Goal: Book appointment/travel/reservation

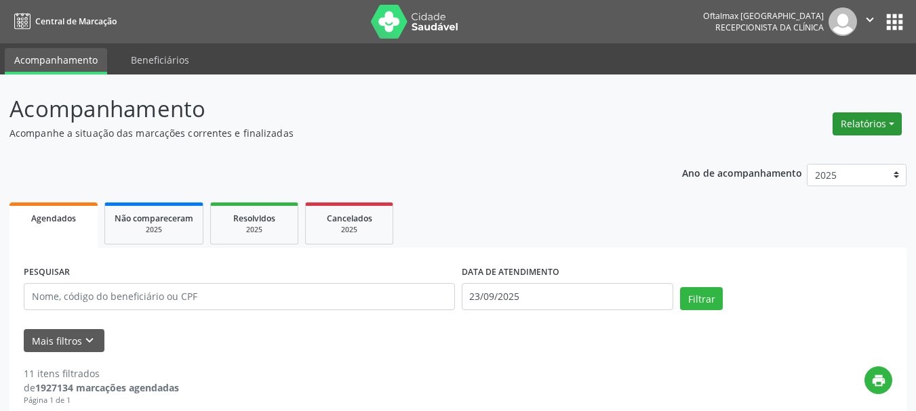
click at [878, 127] on button "Relatórios" at bounding box center [866, 124] width 69 height 23
click at [857, 116] on button "Relatórios" at bounding box center [866, 124] width 69 height 23
click at [815, 147] on link "Agendamentos" at bounding box center [829, 153] width 146 height 19
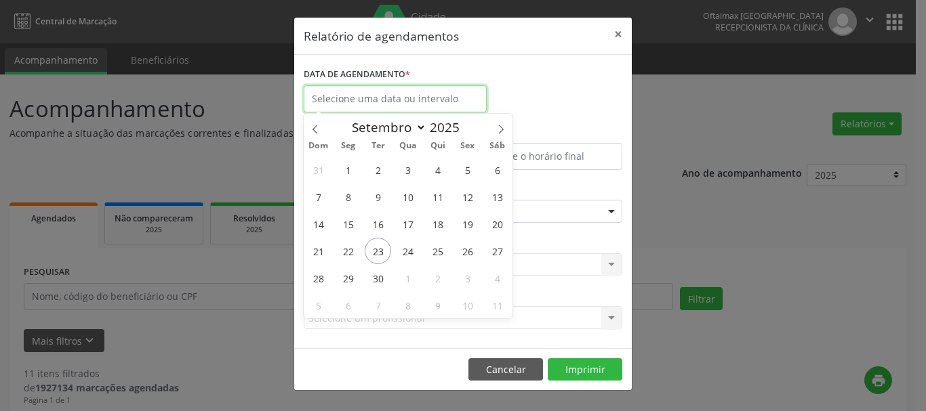
click at [409, 96] on input "text" at bounding box center [395, 98] width 183 height 27
click at [377, 249] on span "23" at bounding box center [378, 251] width 26 height 26
type input "23/09/2025"
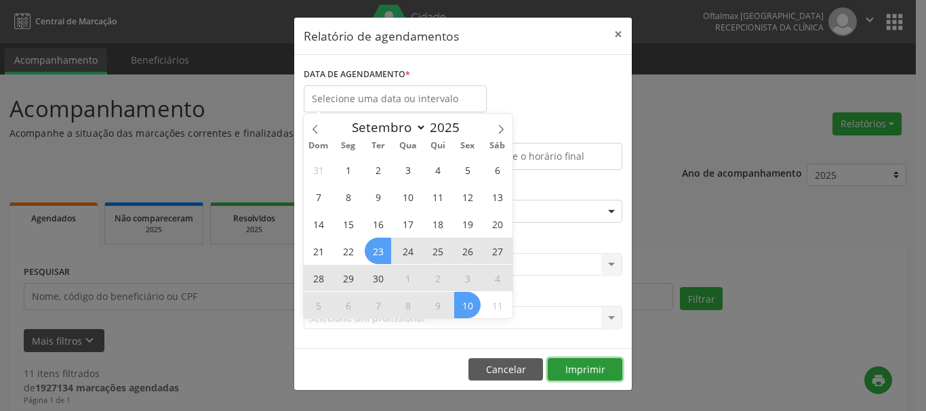
click at [578, 370] on button "Imprimir" at bounding box center [585, 370] width 75 height 23
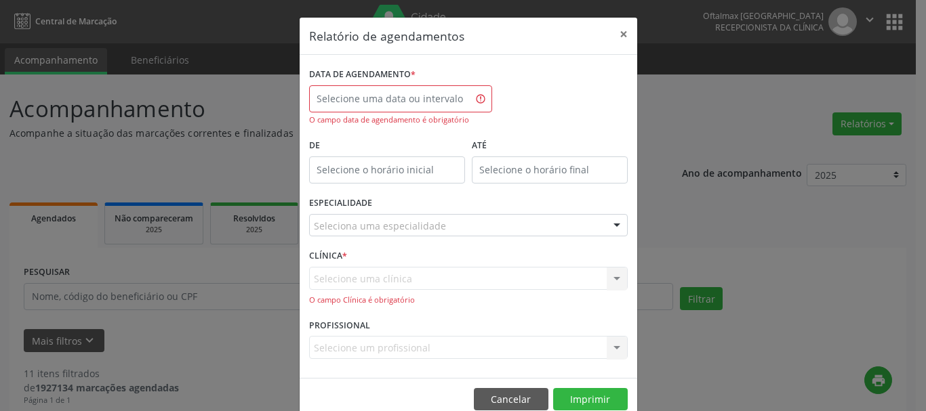
drag, startPoint x: 388, startPoint y: 87, endPoint x: 392, endPoint y: 97, distance: 10.3
click at [390, 93] on div "DATA DE AGENDAMENTO * O campo data de agendamento é obrigatório" at bounding box center [400, 95] width 183 height 62
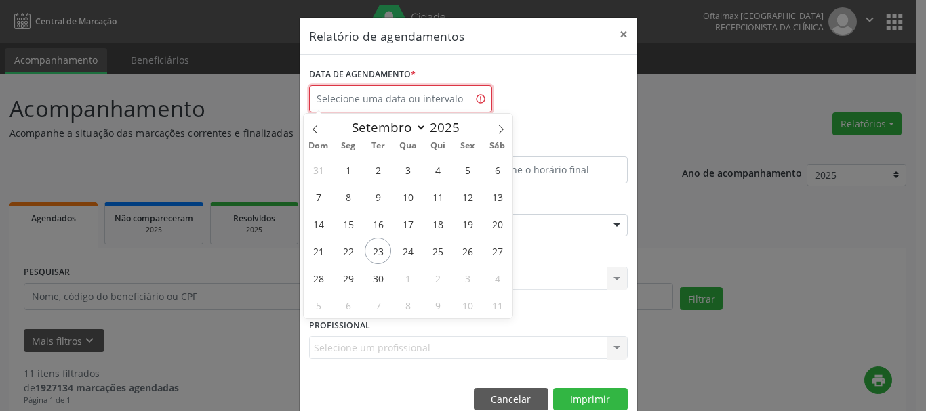
drag, startPoint x: 396, startPoint y: 100, endPoint x: 401, endPoint y: 106, distance: 8.3
click at [397, 100] on input "text" at bounding box center [400, 98] width 183 height 27
click at [379, 249] on span "23" at bounding box center [378, 251] width 26 height 26
type input "23/09/2025"
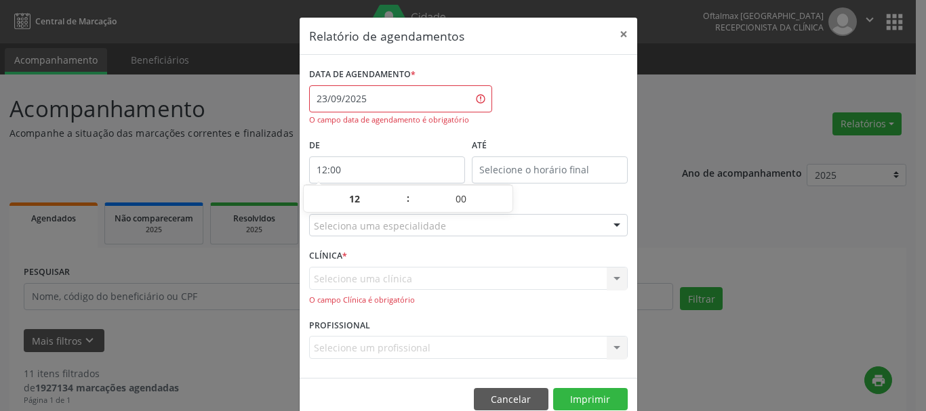
click at [413, 161] on input "12:00" at bounding box center [387, 170] width 156 height 27
click at [407, 202] on span ":" at bounding box center [408, 198] width 4 height 27
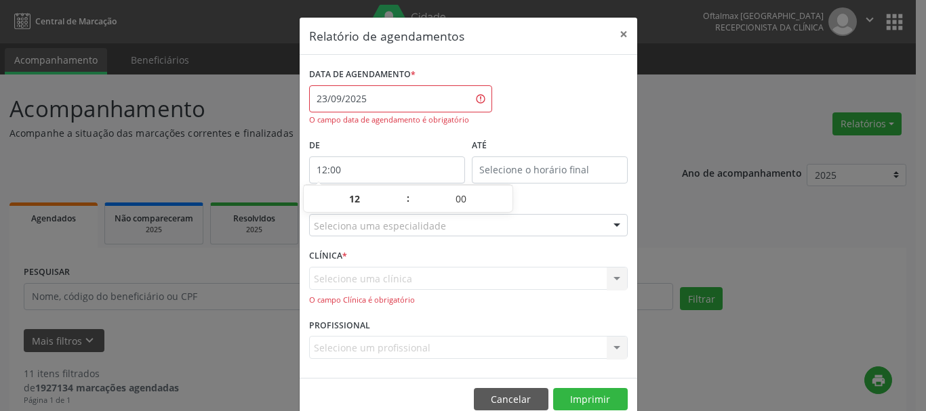
click at [407, 202] on span ":" at bounding box center [408, 198] width 4 height 27
click at [407, 199] on span ":" at bounding box center [408, 198] width 4 height 27
click at [407, 197] on span ":" at bounding box center [408, 198] width 4 height 27
click at [401, 205] on span at bounding box center [401, 206] width 9 height 14
type input "11:00"
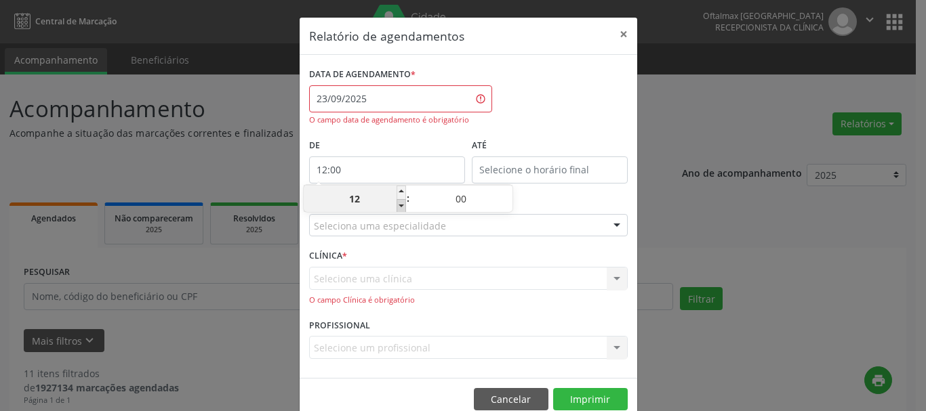
type input "11"
click at [401, 205] on span at bounding box center [401, 206] width 9 height 14
type input "10:00"
type input "10"
click at [401, 205] on span at bounding box center [401, 206] width 9 height 14
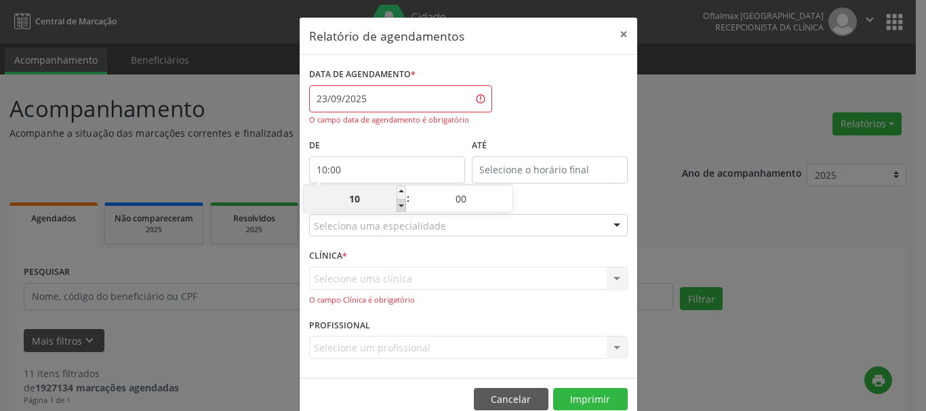
type input "09:00"
type input "09"
click at [401, 205] on span at bounding box center [401, 206] width 9 height 14
type input "08:00"
type input "08"
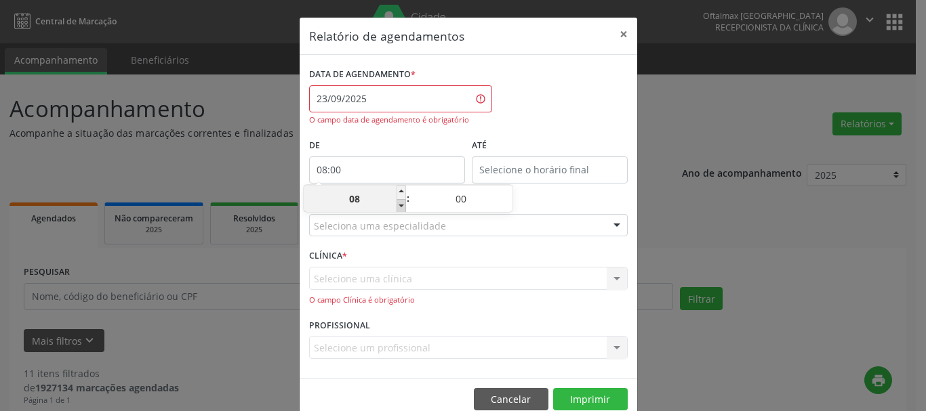
click at [401, 205] on span at bounding box center [401, 206] width 9 height 14
type input "07:00"
type input "07"
click at [401, 205] on span at bounding box center [401, 206] width 9 height 14
type input "06:00"
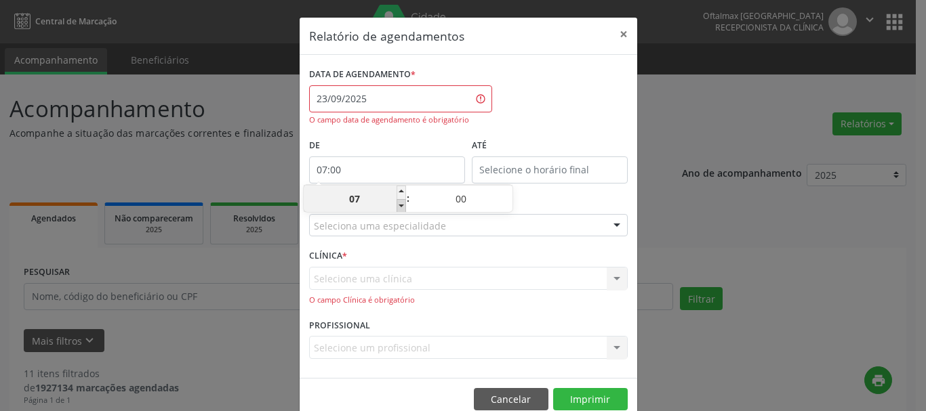
type input "06"
click at [401, 205] on span at bounding box center [401, 206] width 9 height 14
type input "05:00"
type input "05"
click at [401, 205] on span at bounding box center [401, 206] width 9 height 14
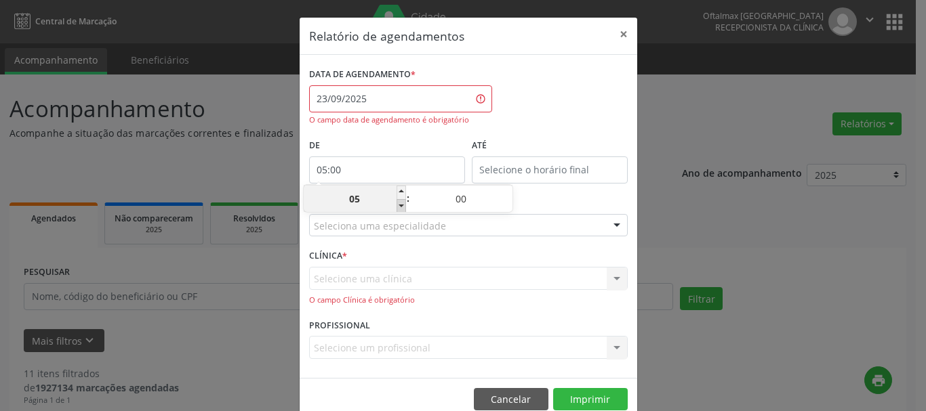
type input "04:00"
type input "04"
click at [401, 205] on span at bounding box center [401, 206] width 9 height 14
type input "03:00"
type input "03"
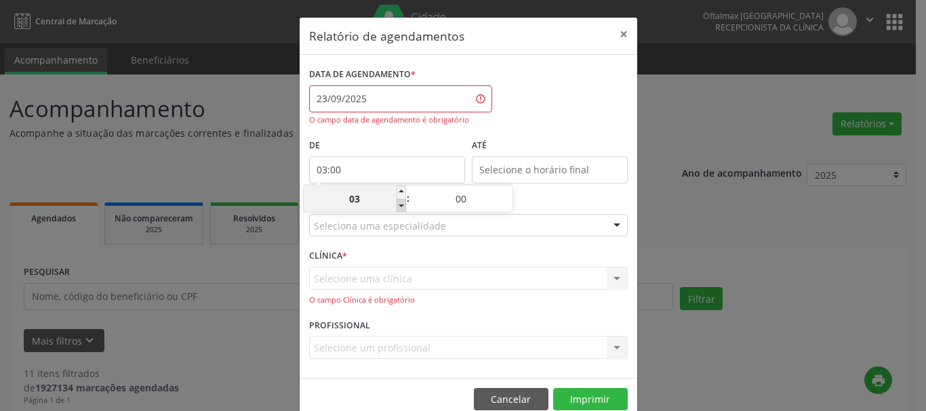
click at [401, 205] on span at bounding box center [401, 206] width 9 height 14
type input "02:00"
type input "02"
click at [401, 205] on span at bounding box center [401, 206] width 9 height 14
type input "01:00"
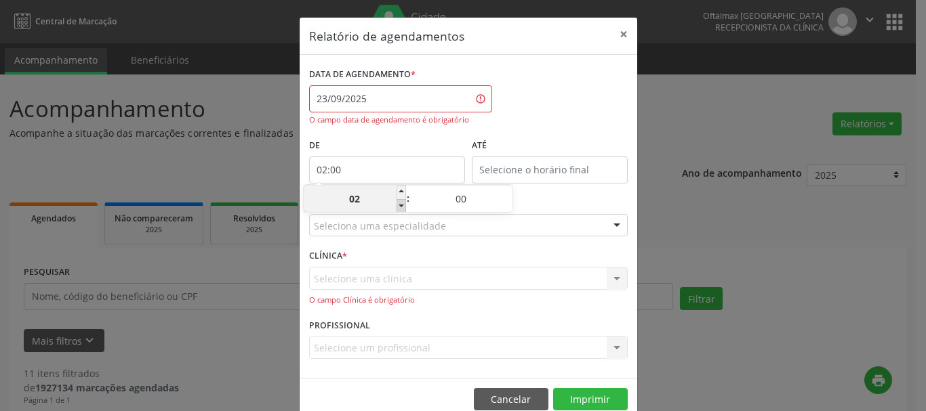
type input "01"
click at [401, 205] on span at bounding box center [401, 206] width 9 height 14
type input "00:00"
type input "00"
click at [401, 193] on span at bounding box center [401, 193] width 9 height 14
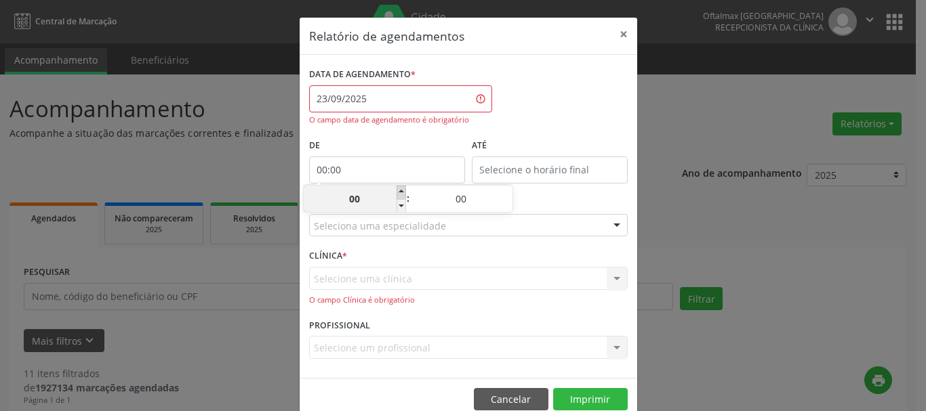
type input "01:00"
type input "01"
click at [401, 193] on span at bounding box center [401, 193] width 9 height 14
type input "02:00"
type input "02"
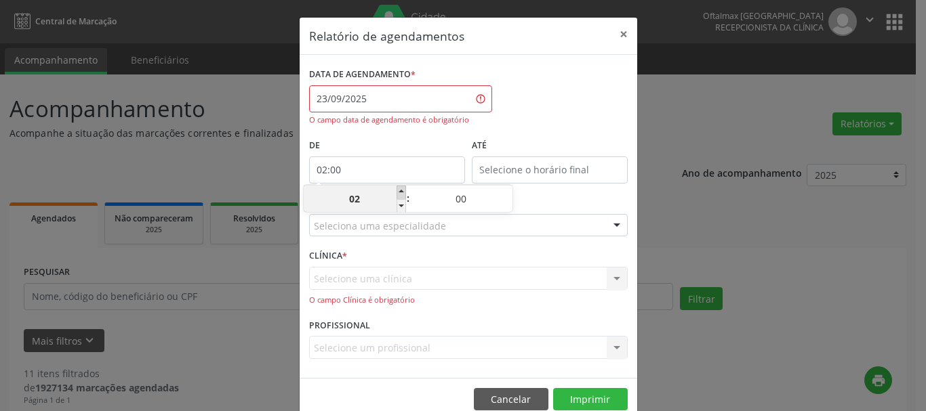
click at [400, 193] on span at bounding box center [401, 193] width 9 height 14
type input "03:00"
type input "03"
click at [400, 193] on span at bounding box center [401, 193] width 9 height 14
type input "04:00"
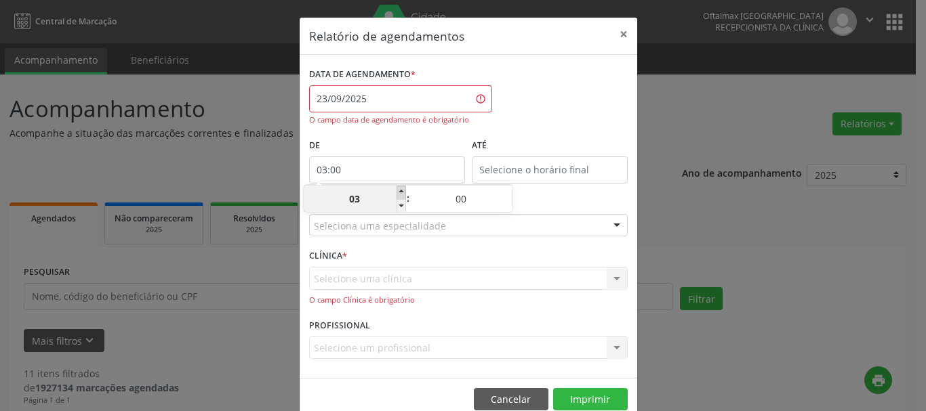
type input "04"
click at [400, 193] on span at bounding box center [401, 193] width 9 height 14
type input "05:00"
type input "05"
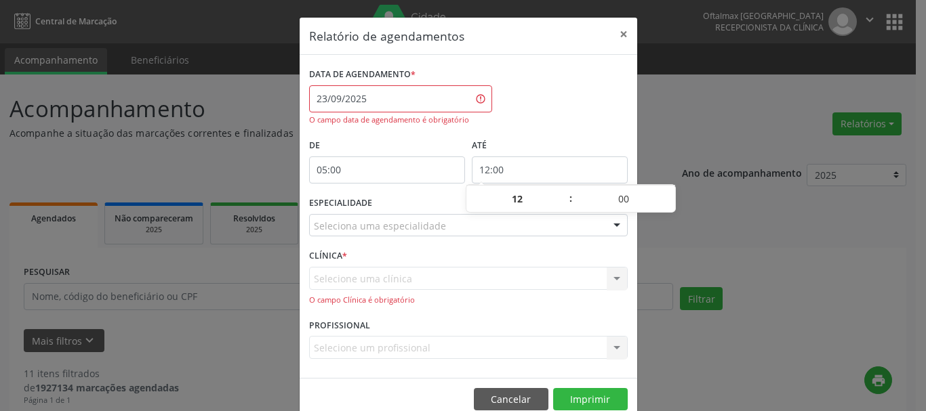
click at [496, 165] on input "12:00" at bounding box center [550, 170] width 156 height 27
click at [564, 193] on span at bounding box center [563, 193] width 9 height 14
type input "13:00"
type input "13"
click at [564, 193] on span at bounding box center [563, 193] width 9 height 14
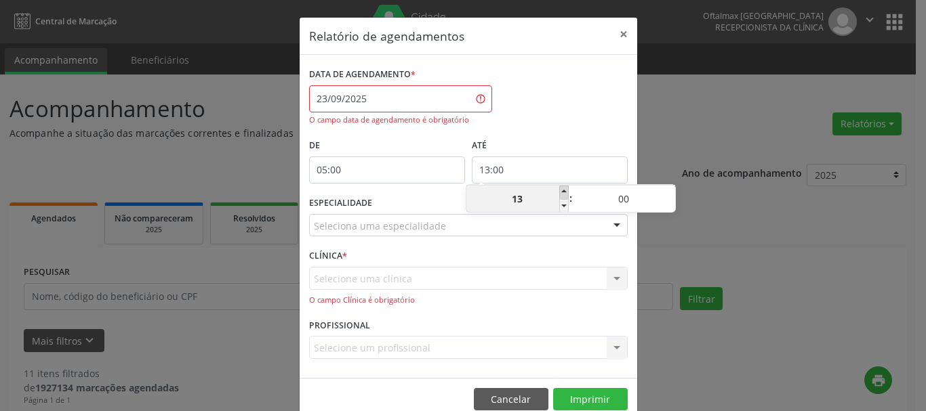
type input "14:00"
type input "14"
click at [564, 193] on span at bounding box center [563, 193] width 9 height 14
type input "15:00"
type input "15"
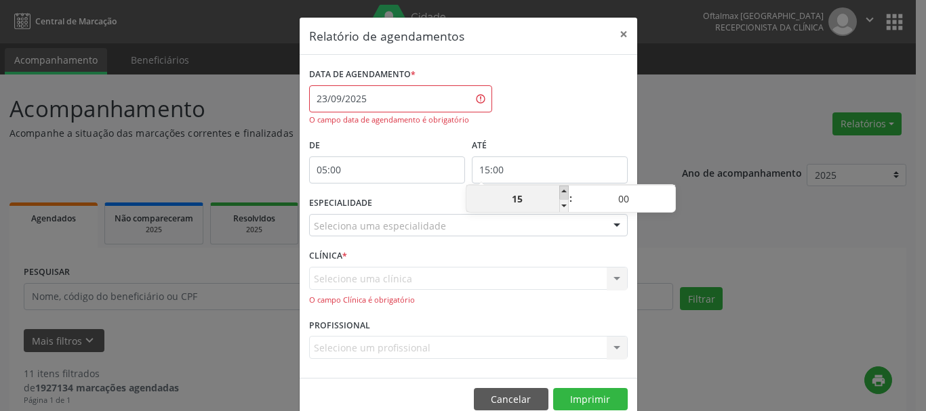
click at [564, 193] on span at bounding box center [563, 193] width 9 height 14
type input "16:00"
type input "16"
click at [564, 193] on span at bounding box center [563, 193] width 9 height 14
type input "17:00"
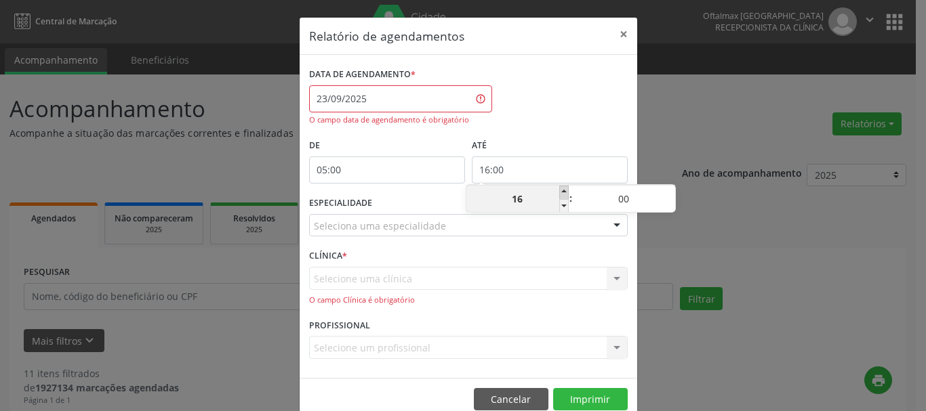
type input "17"
click at [564, 193] on span at bounding box center [563, 193] width 9 height 14
type input "18:00"
type input "18"
click at [564, 193] on span at bounding box center [563, 193] width 9 height 14
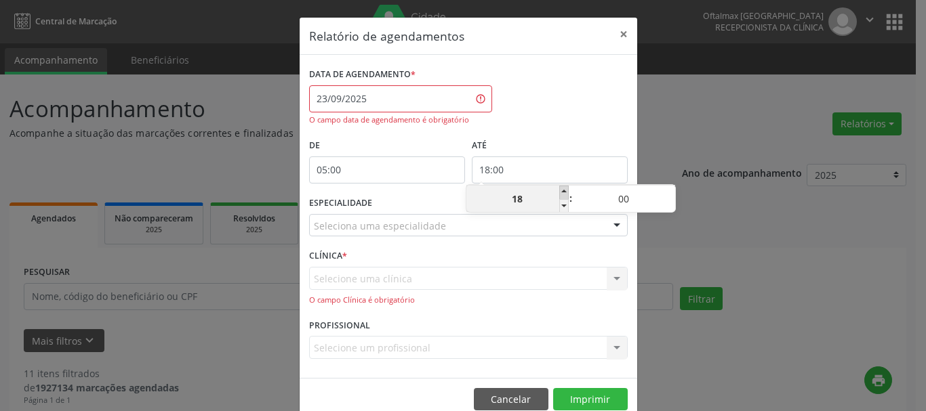
type input "19:00"
type input "19"
click at [564, 193] on span at bounding box center [563, 193] width 9 height 14
type input "20:00"
type input "20"
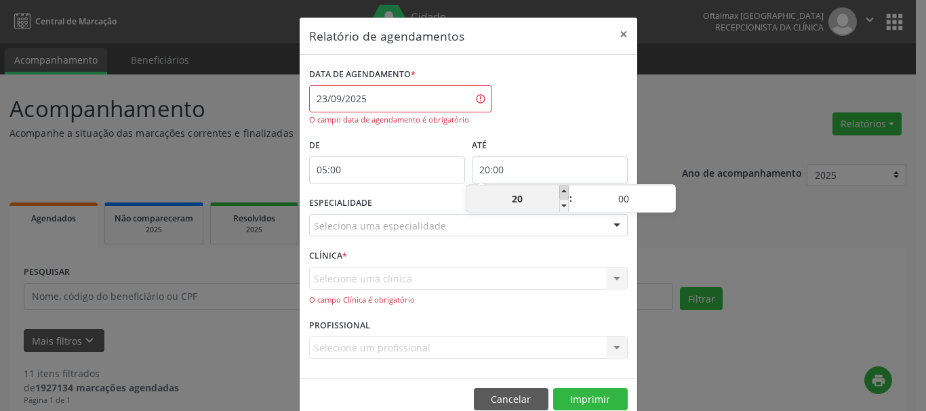
click at [564, 193] on span at bounding box center [563, 193] width 9 height 14
type input "21:00"
type input "21"
click at [564, 193] on span at bounding box center [563, 193] width 9 height 14
type input "22:00"
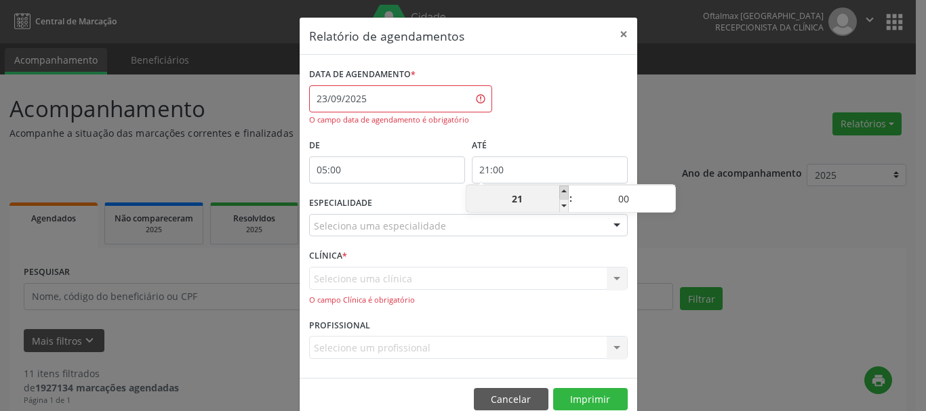
type input "22"
click at [564, 193] on span at bounding box center [563, 193] width 9 height 14
type input "23:00"
type input "23"
click at [527, 260] on div "CLÍNICA * Selecione uma clínica Nenhum resultado encontrado para: " " Não há ne…" at bounding box center [468, 280] width 325 height 69
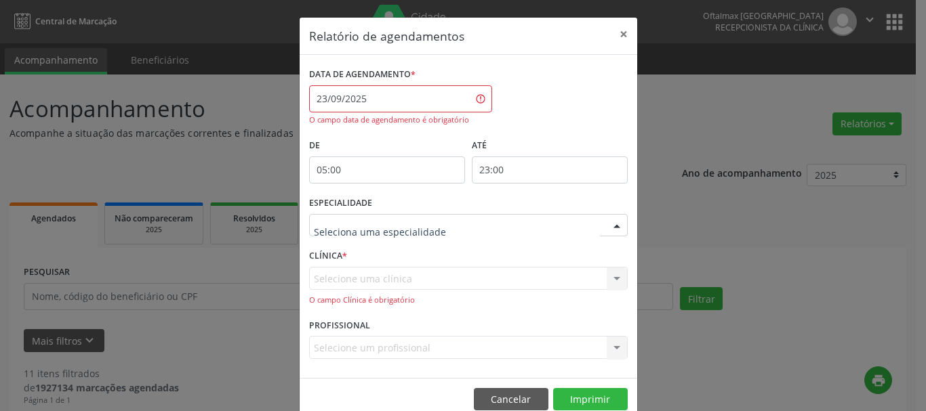
click at [414, 218] on div at bounding box center [468, 225] width 319 height 23
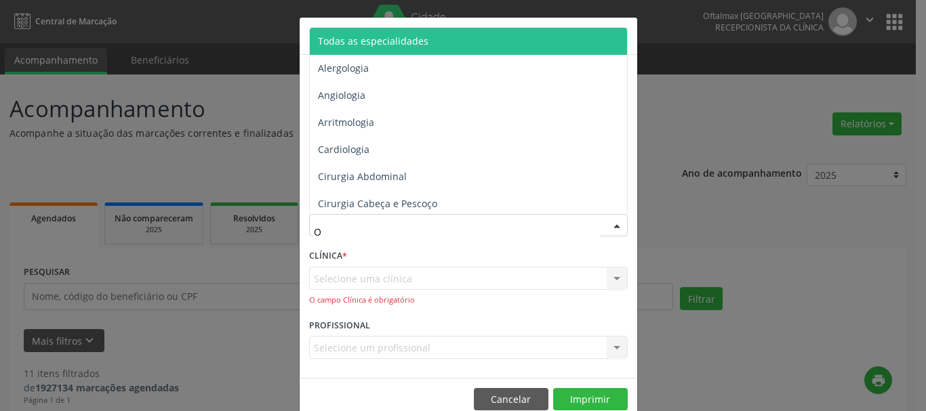
type input "OF"
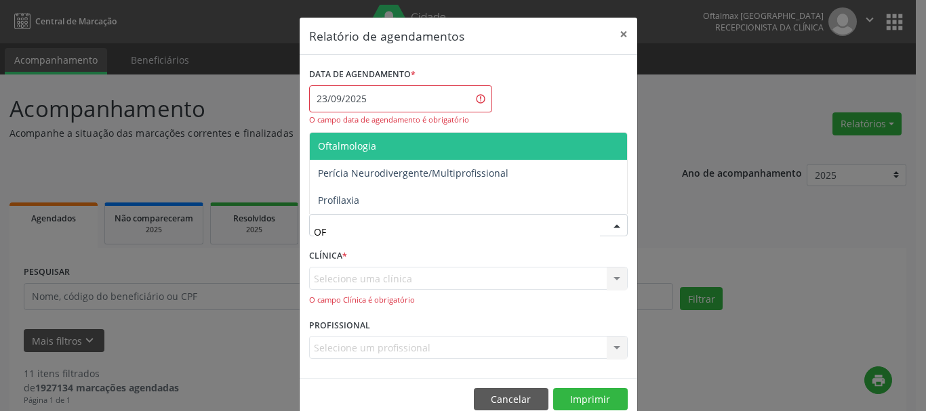
click at [365, 148] on span "Oftalmologia" at bounding box center [347, 146] width 58 height 13
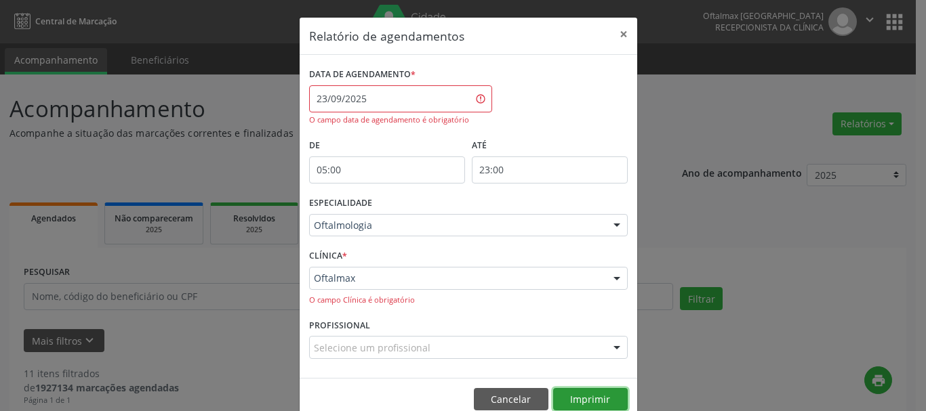
click at [580, 394] on button "Imprimir" at bounding box center [590, 399] width 75 height 23
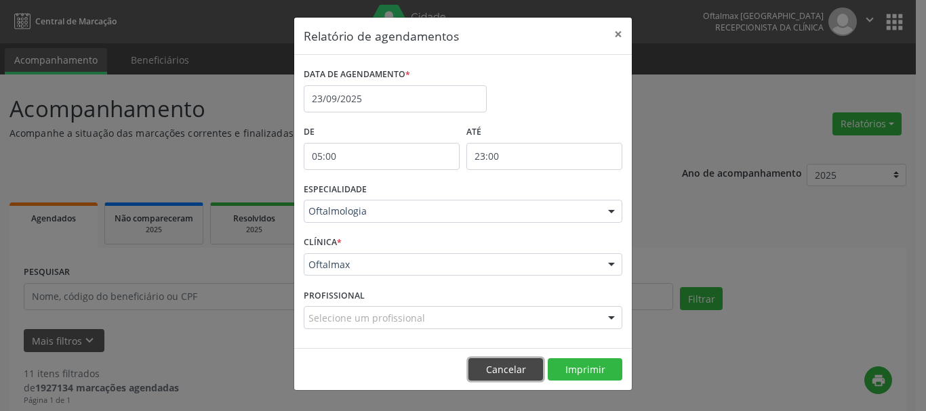
click at [506, 373] on button "Cancelar" at bounding box center [505, 370] width 75 height 23
